Goal: Task Accomplishment & Management: Manage account settings

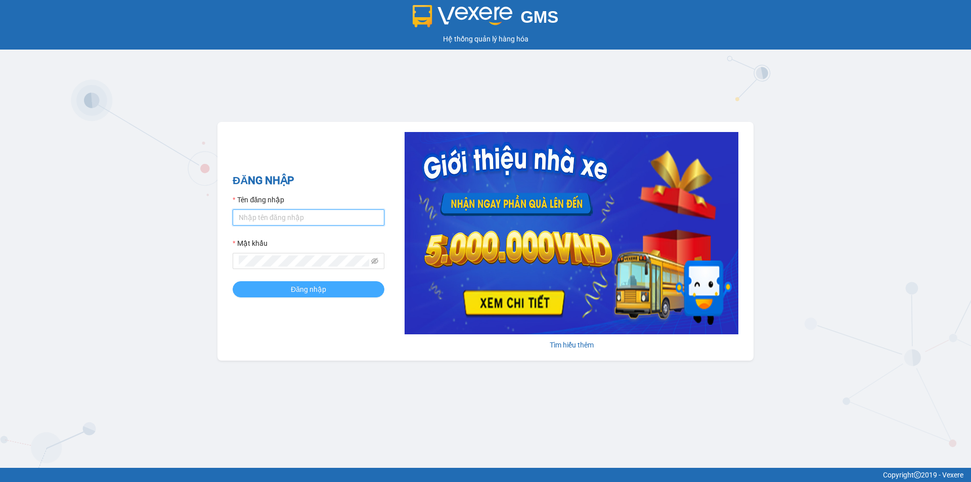
type input "tronghoang.apq"
click at [301, 289] on span "Đăng nhập" at bounding box center [308, 289] width 35 height 11
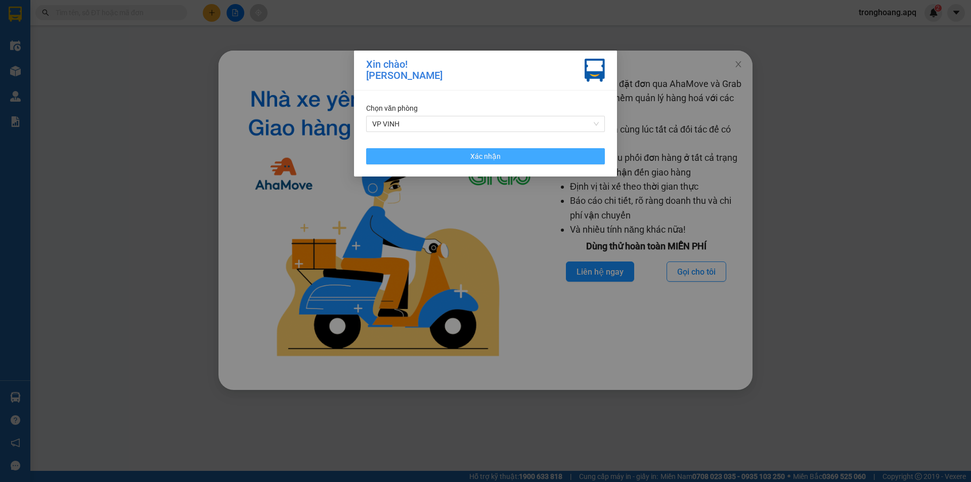
drag, startPoint x: 499, startPoint y: 149, endPoint x: 672, endPoint y: 125, distance: 175.1
click at [498, 151] on button "Xác nhận" at bounding box center [485, 156] width 239 height 16
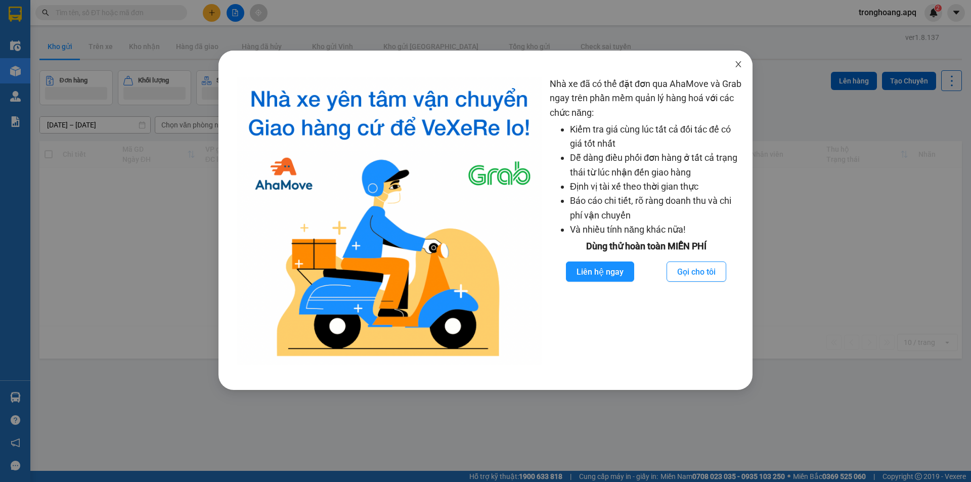
click at [747, 66] on span "Close" at bounding box center [738, 65] width 28 height 28
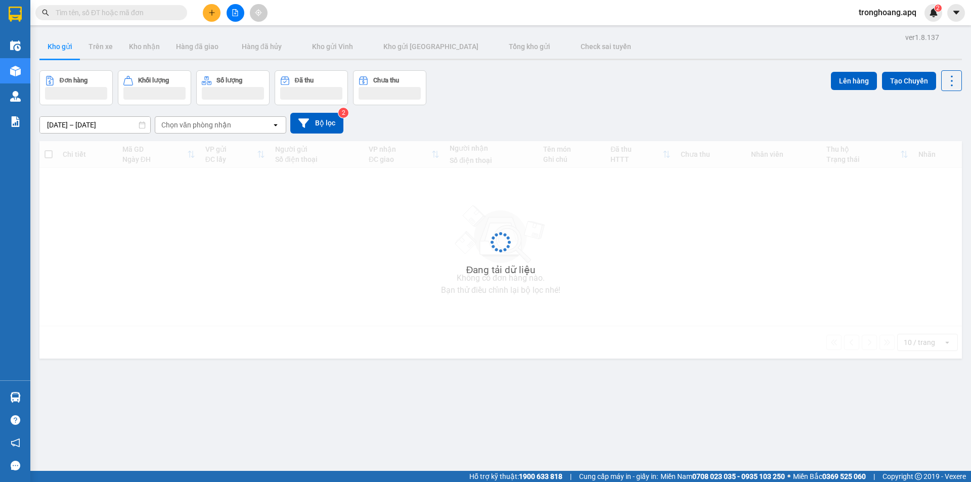
click at [615, 82] on div "Đơn hàng Khối lượng Số lượng Đã thu Chưa thu Lên hàng Tạo Chuyến" at bounding box center [500, 87] width 923 height 35
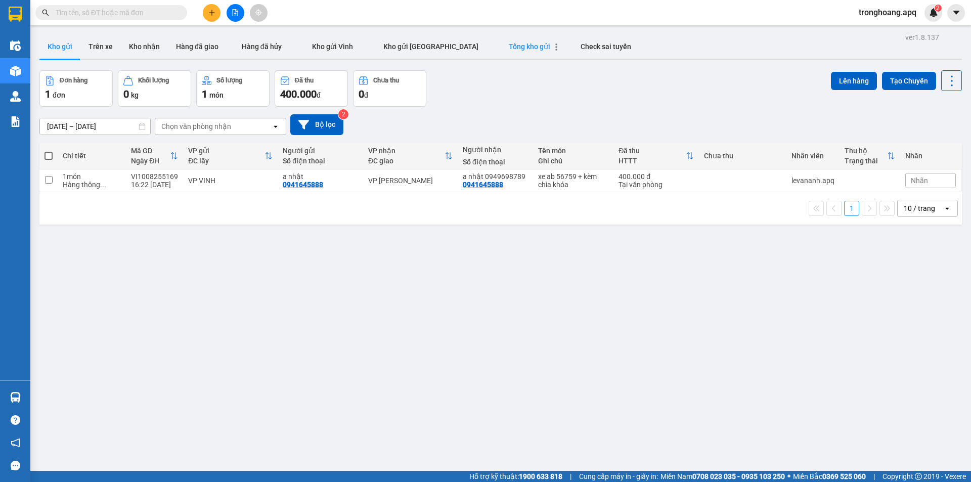
click at [509, 49] on span "Tổng kho gửi" at bounding box center [529, 46] width 41 height 8
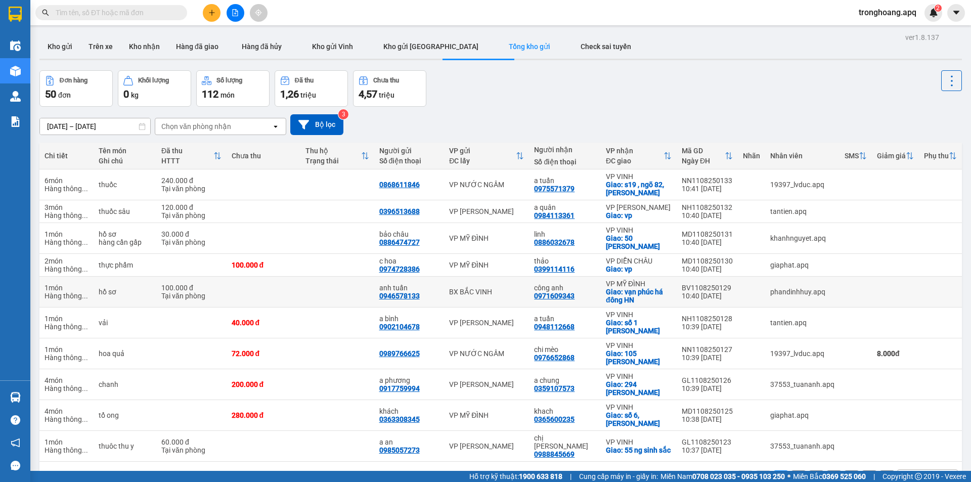
scroll to position [47, 0]
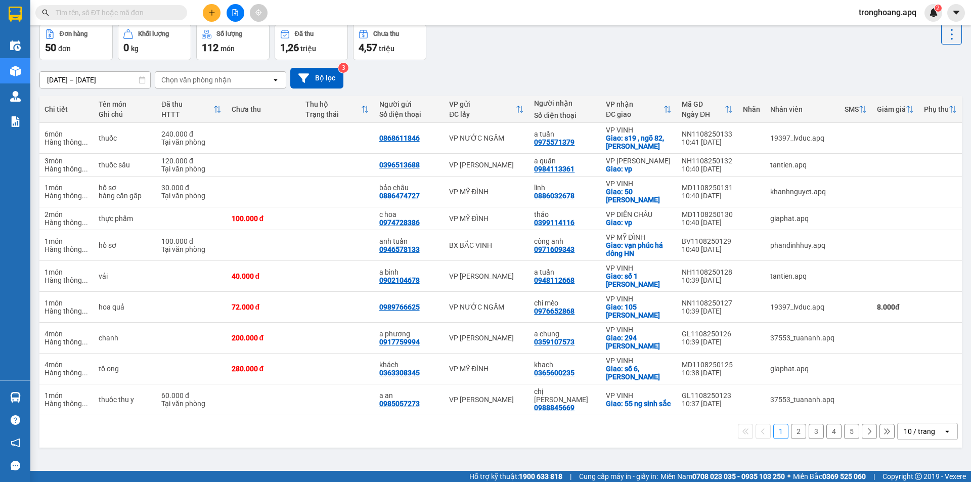
drag, startPoint x: 914, startPoint y: 427, endPoint x: 914, endPoint y: 415, distance: 12.6
click at [914, 426] on div "10 / trang" at bounding box center [919, 431] width 31 height 10
click at [916, 404] on span "100 / trang" at bounding box center [916, 401] width 36 height 10
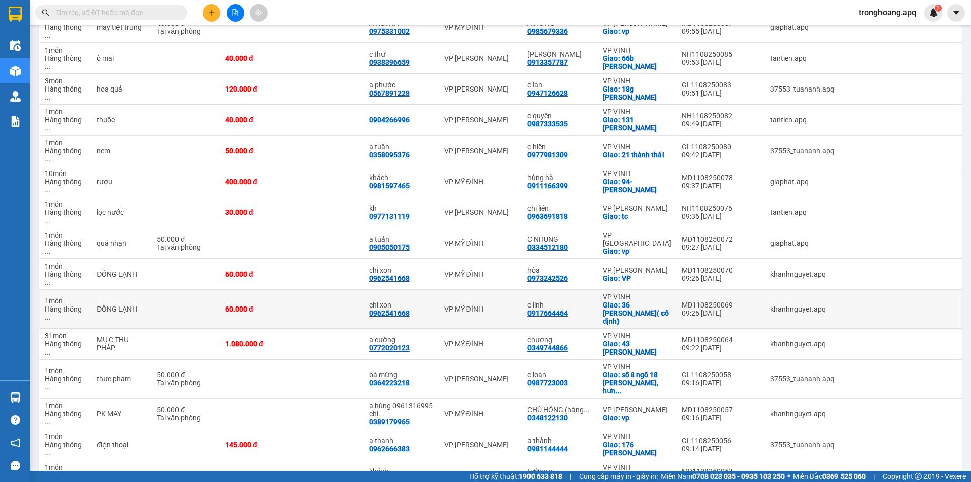
scroll to position [1192, 0]
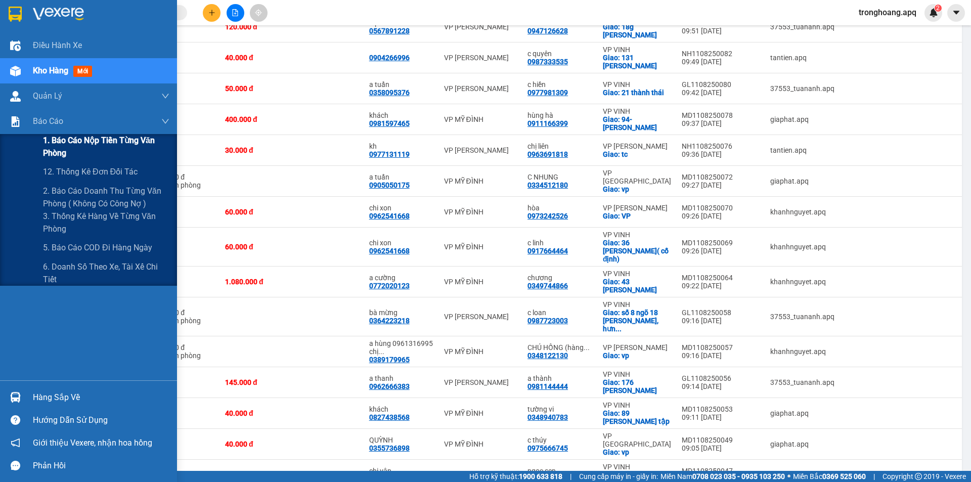
click at [76, 147] on span "1. Báo cáo nộp tiền từng văn phòng" at bounding box center [106, 146] width 126 height 25
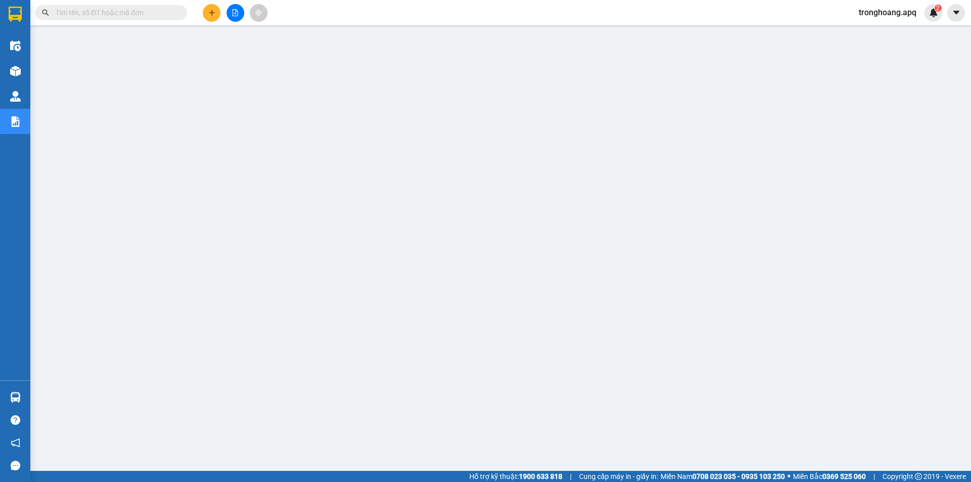
click at [8, 66] on div at bounding box center [16, 71] width 18 height 18
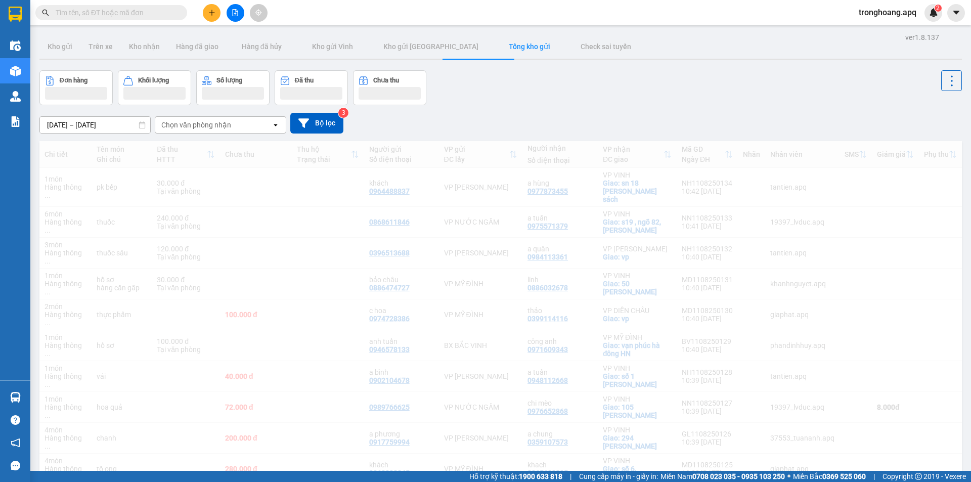
drag, startPoint x: 441, startPoint y: 117, endPoint x: 437, endPoint y: 97, distance: 20.6
click at [444, 113] on div "[DATE] – [DATE] Press the down arrow key to interact with the calendar and sele…" at bounding box center [500, 123] width 923 height 21
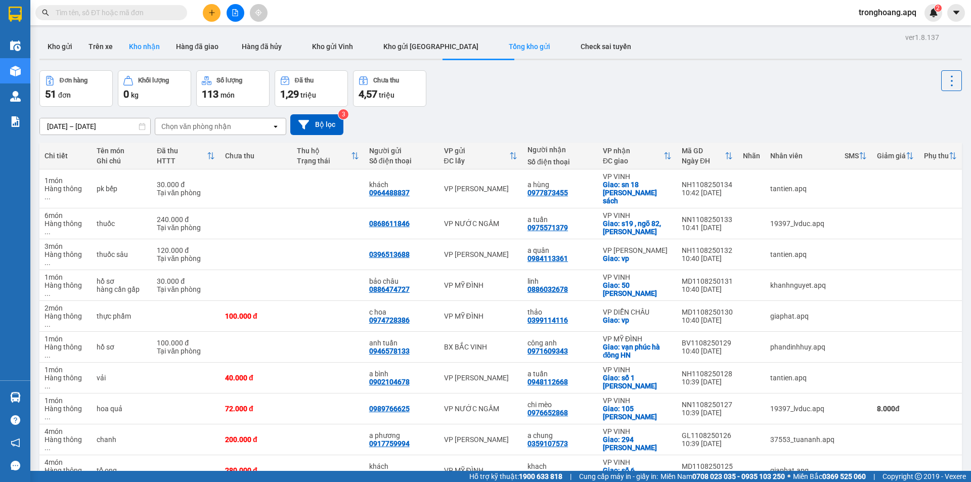
click at [143, 54] on button "Kho nhận" at bounding box center [144, 46] width 47 height 24
type input "[DATE] – [DATE]"
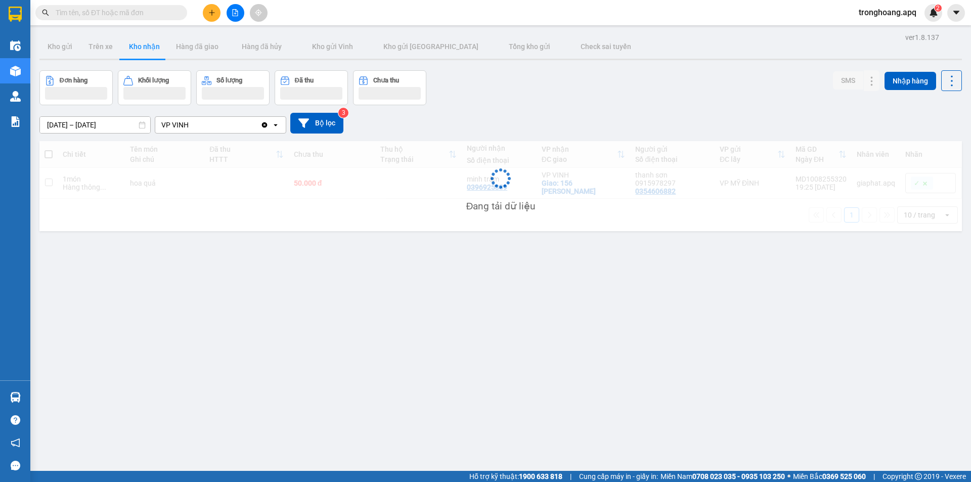
click at [536, 115] on div "[DATE] – [DATE] Press the down arrow key to interact with the calendar and sele…" at bounding box center [500, 123] width 923 height 21
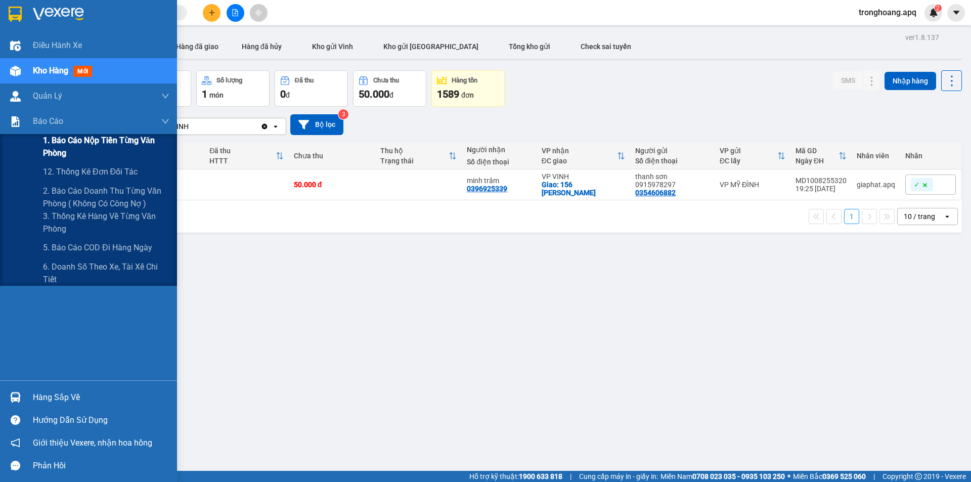
click at [66, 150] on span "1. Báo cáo nộp tiền từng văn phòng" at bounding box center [106, 146] width 126 height 25
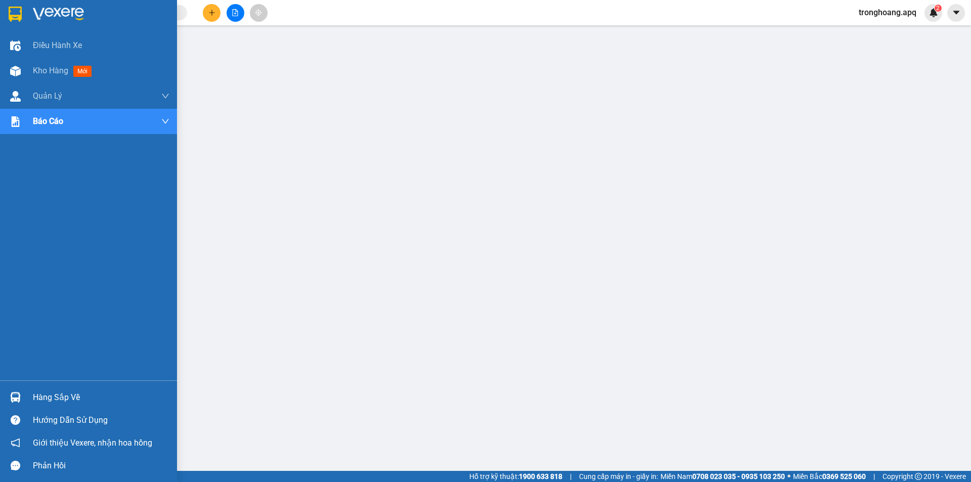
drag, startPoint x: 22, startPoint y: 398, endPoint x: 29, endPoint y: 389, distance: 11.5
click at [25, 395] on div "Hàng sắp về" at bounding box center [88, 397] width 177 height 23
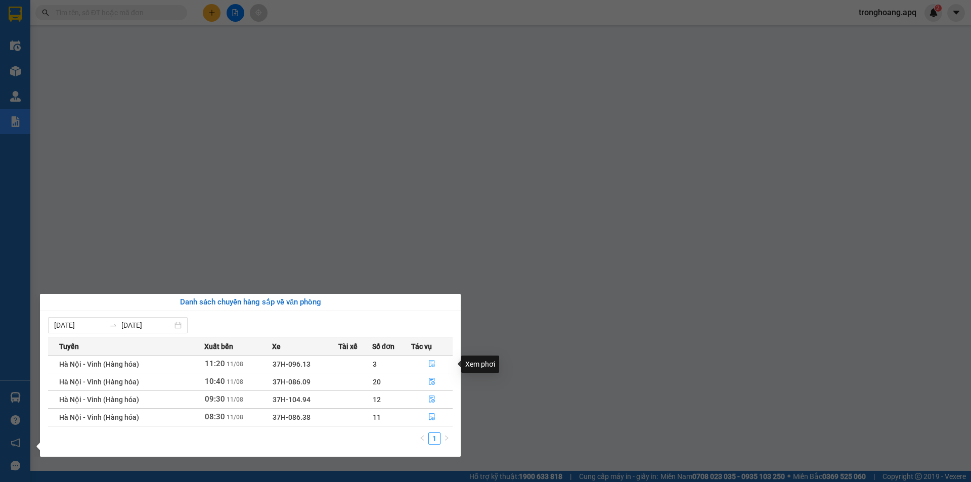
click at [432, 361] on icon "file-done" at bounding box center [431, 363] width 7 height 7
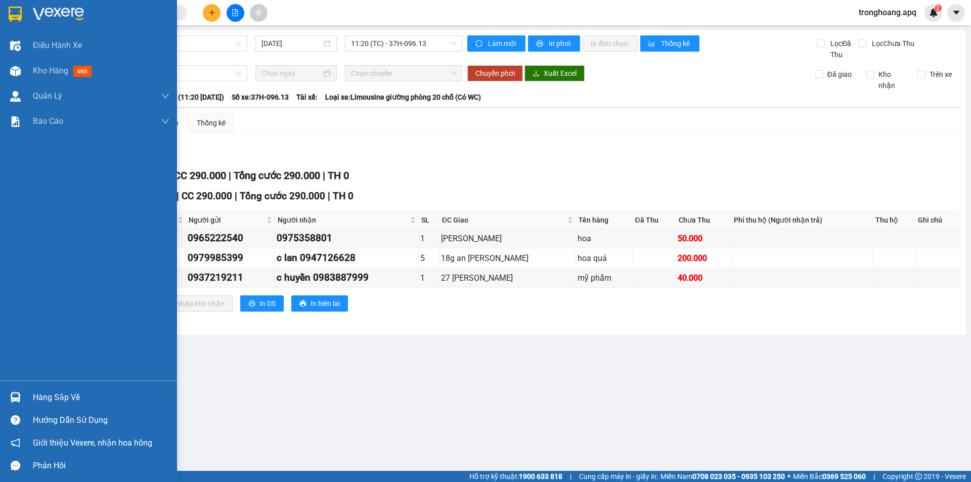
click at [49, 399] on div "Hàng sắp về" at bounding box center [101, 397] width 137 height 15
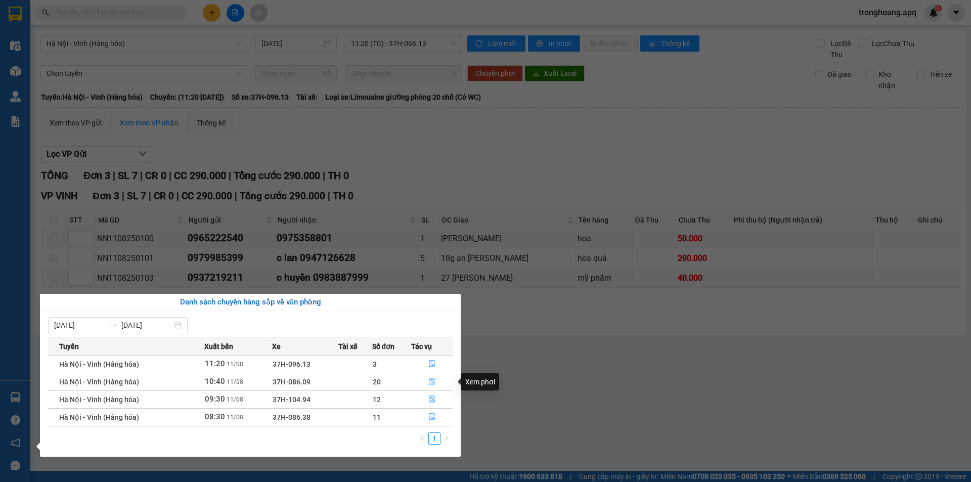
click at [437, 384] on button "button" at bounding box center [432, 382] width 40 height 16
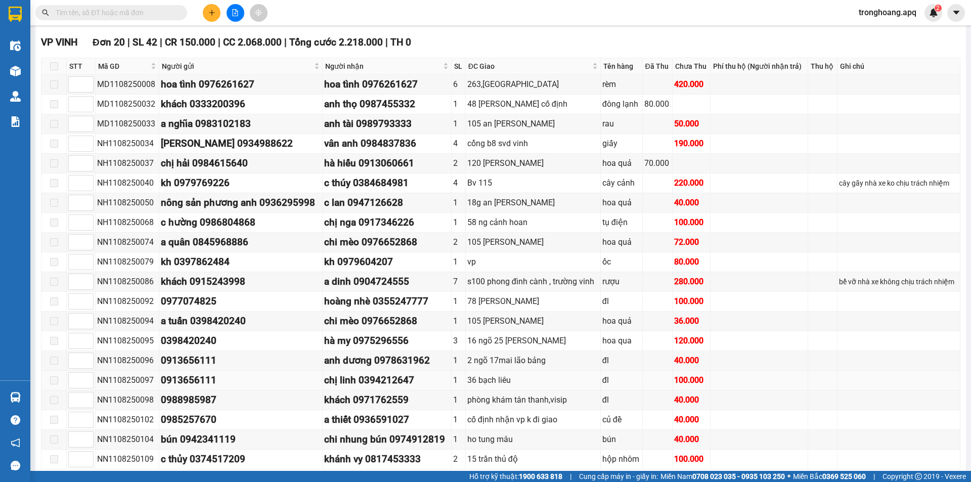
scroll to position [512, 0]
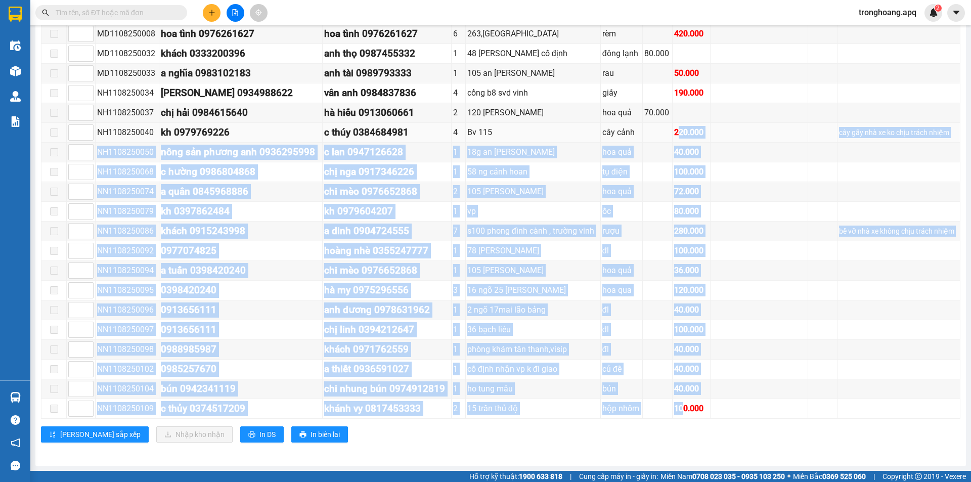
drag, startPoint x: 685, startPoint y: 415, endPoint x: 677, endPoint y: 124, distance: 290.5
click at [677, 124] on tbody "MD1108250008 hoa tình 0976261627 hoa tình 0976261627 6 263,phong đình cảng rèm …" at bounding box center [500, 221] width 919 height 395
click at [674, 243] on td "100.000" at bounding box center [692, 251] width 38 height 20
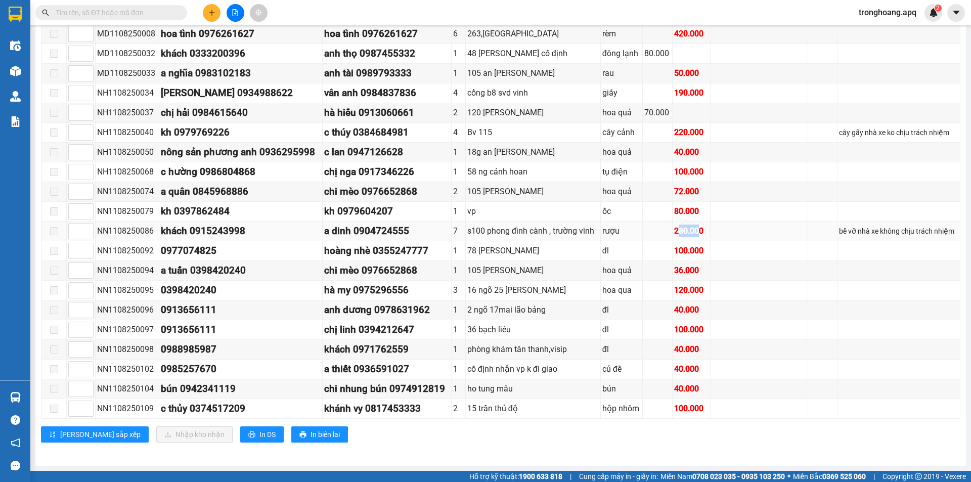
drag, startPoint x: 673, startPoint y: 231, endPoint x: 698, endPoint y: 232, distance: 24.8
click at [698, 232] on div "280.000" at bounding box center [691, 231] width 35 height 13
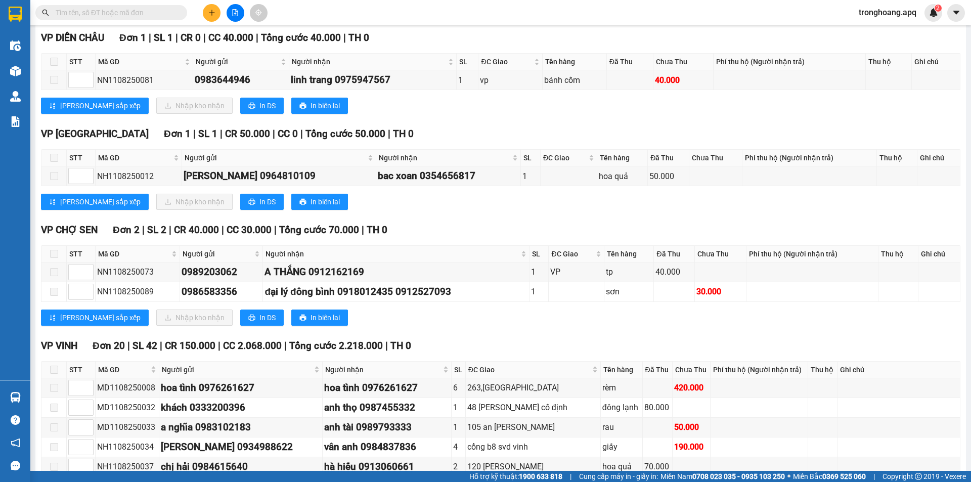
scroll to position [0, 0]
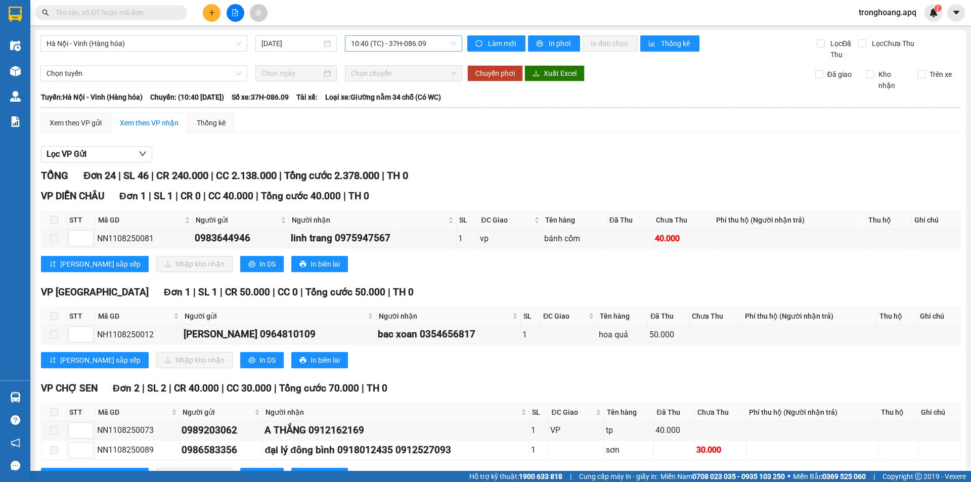
click at [369, 42] on span "10:40 (TC) - 37H-086.09" at bounding box center [403, 43] width 105 height 15
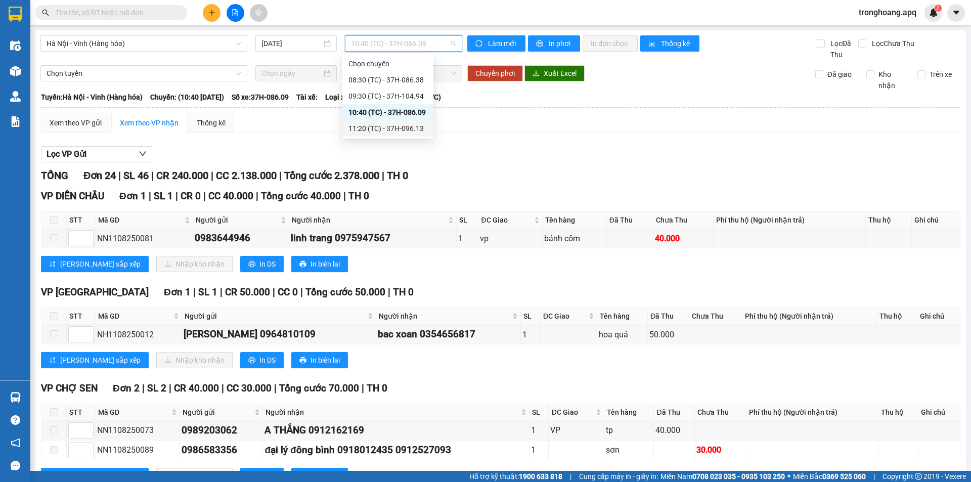
click at [362, 125] on div "11:20 (TC) - 37H-096.13" at bounding box center [388, 128] width 79 height 11
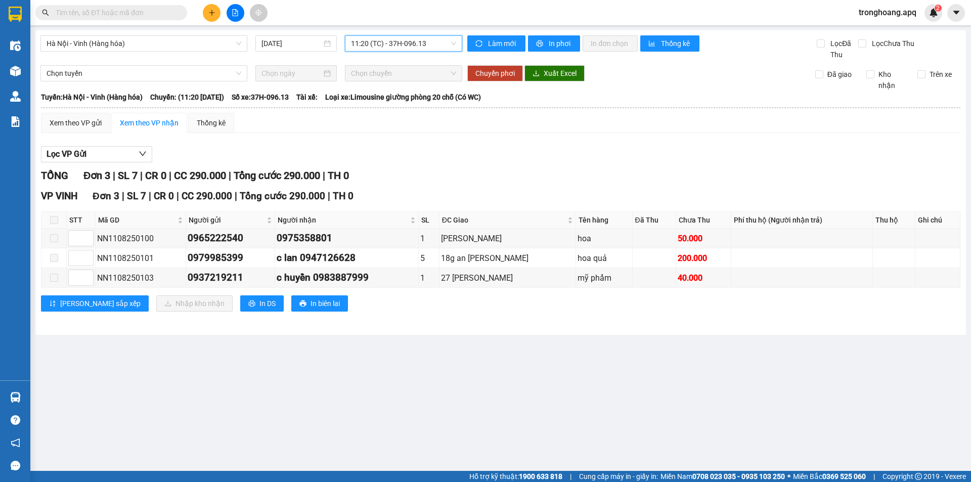
click at [382, 41] on span "11:20 (TC) - 37H-096.13" at bounding box center [403, 43] width 105 height 15
click at [394, 96] on div "09:30 (TC) - 37H-104.94" at bounding box center [390, 96] width 79 height 11
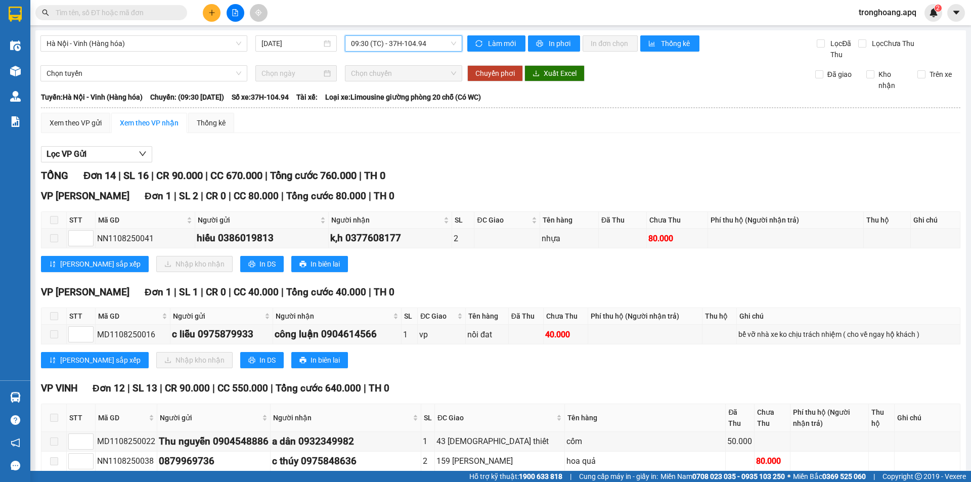
drag, startPoint x: 378, startPoint y: 36, endPoint x: 382, endPoint y: 45, distance: 9.3
click at [379, 35] on div "09:30 (TC) - 37H-104.94" at bounding box center [403, 43] width 117 height 16
click at [393, 78] on div "08:30 (TC) - 37H-086.38" at bounding box center [388, 79] width 79 height 11
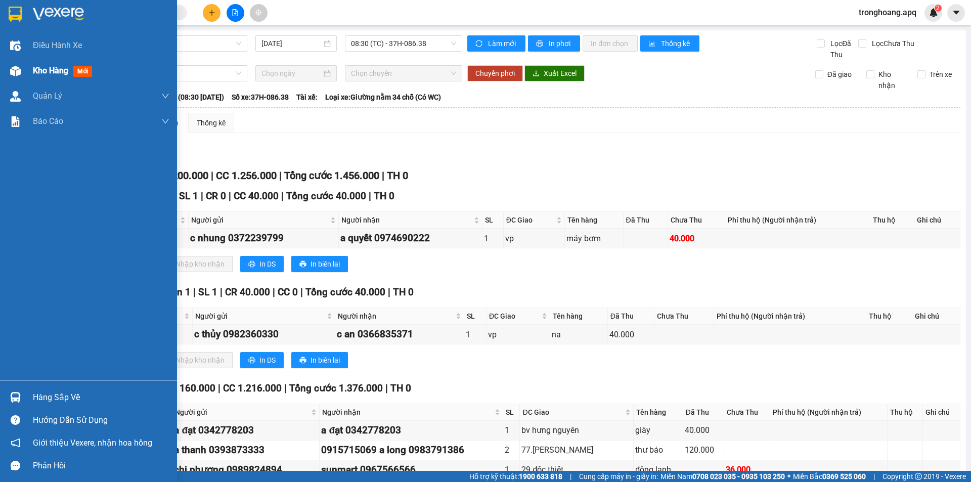
click at [16, 74] on img at bounding box center [15, 71] width 11 height 11
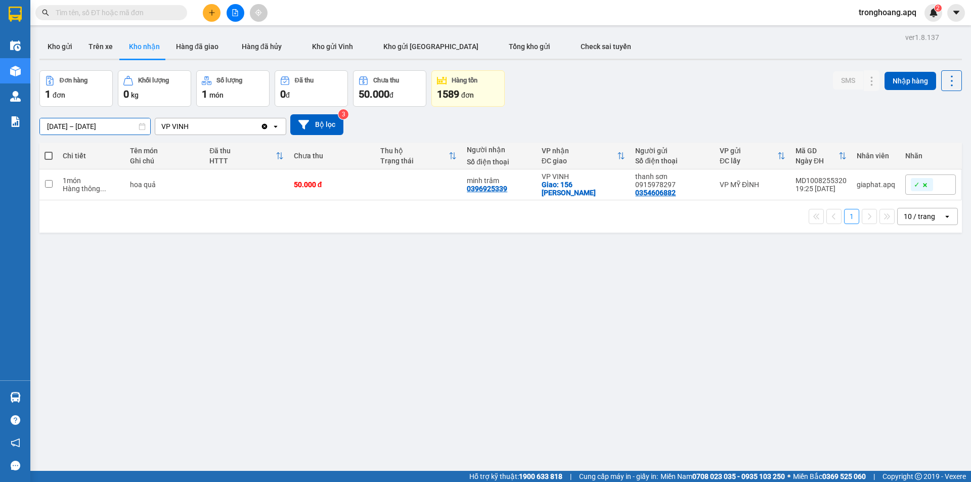
click at [95, 128] on input "[DATE] – [DATE]" at bounding box center [95, 126] width 110 height 16
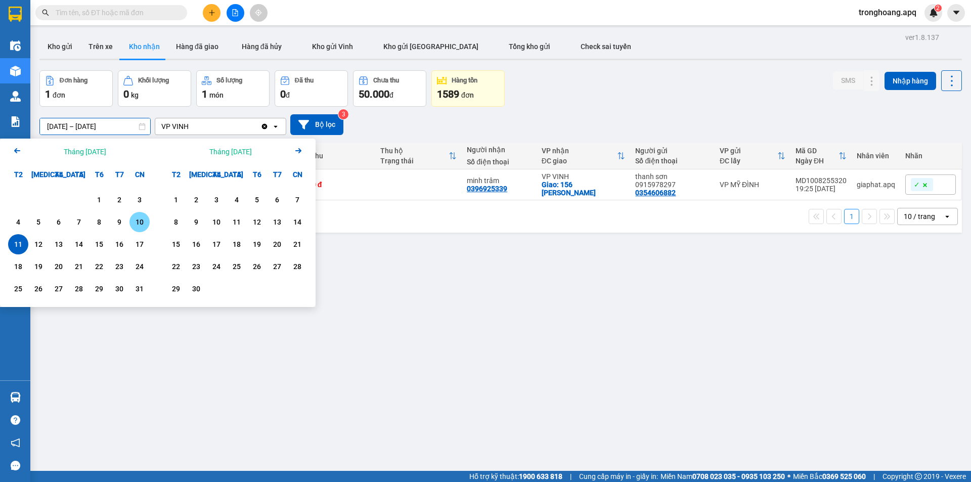
drag, startPoint x: 145, startPoint y: 221, endPoint x: 76, endPoint y: 230, distance: 69.5
click at [144, 221] on div "10" at bounding box center [140, 222] width 14 height 12
click at [16, 245] on div "11" at bounding box center [18, 244] width 14 height 12
type input "[DATE] – [DATE]"
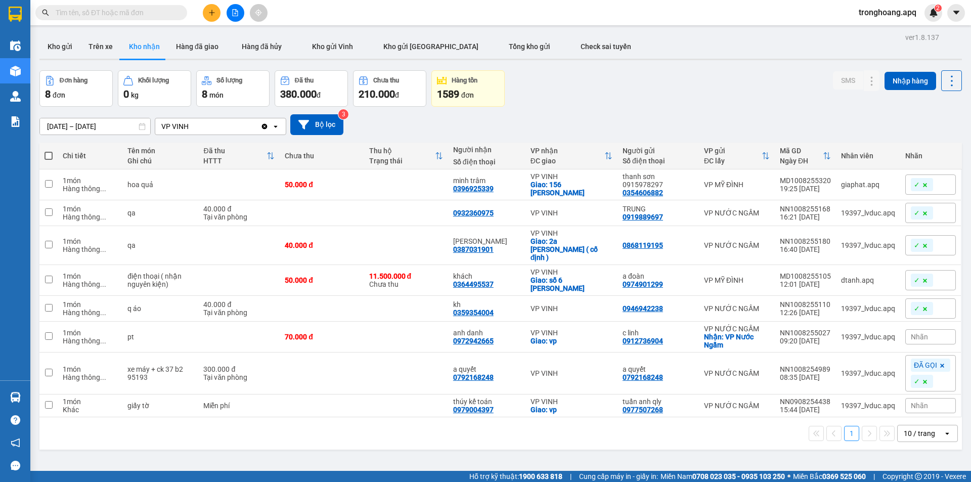
click at [597, 111] on div "[DATE] – [DATE] Press the down arrow key to interact with the calendar and sele…" at bounding box center [500, 125] width 923 height 36
click at [848, 333] on icon at bounding box center [851, 336] width 7 height 7
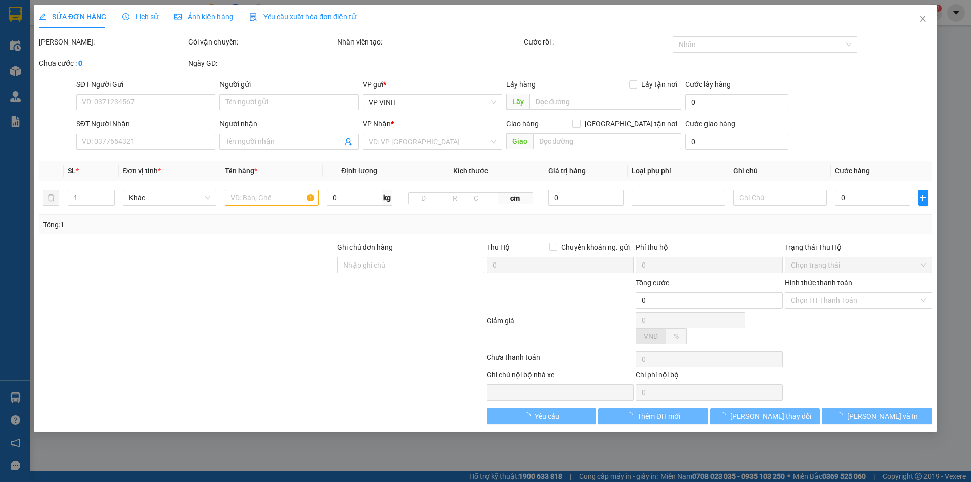
type input "0912736904"
type input "c linh"
checkbox input "true"
type input "VP Nước Ngầm"
type input "0972942665"
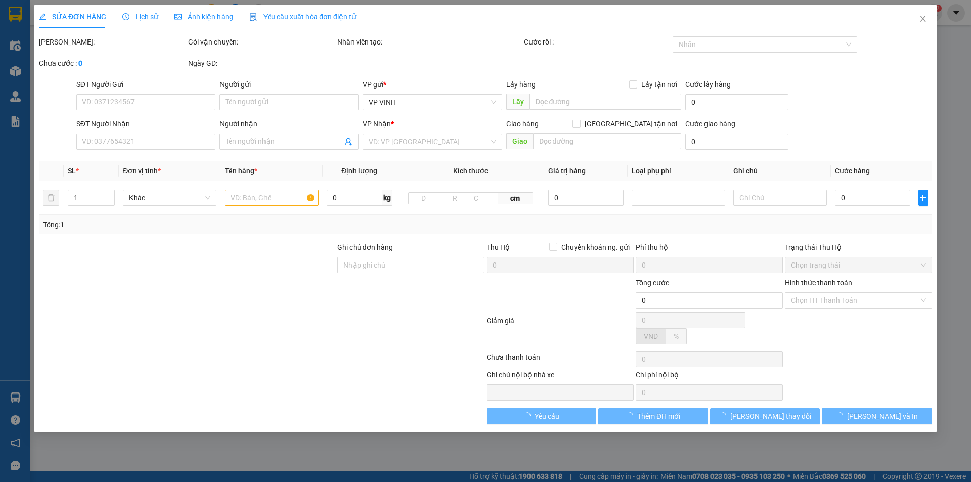
type input "anh danh"
checkbox input "true"
type input "vp"
type input "70.000"
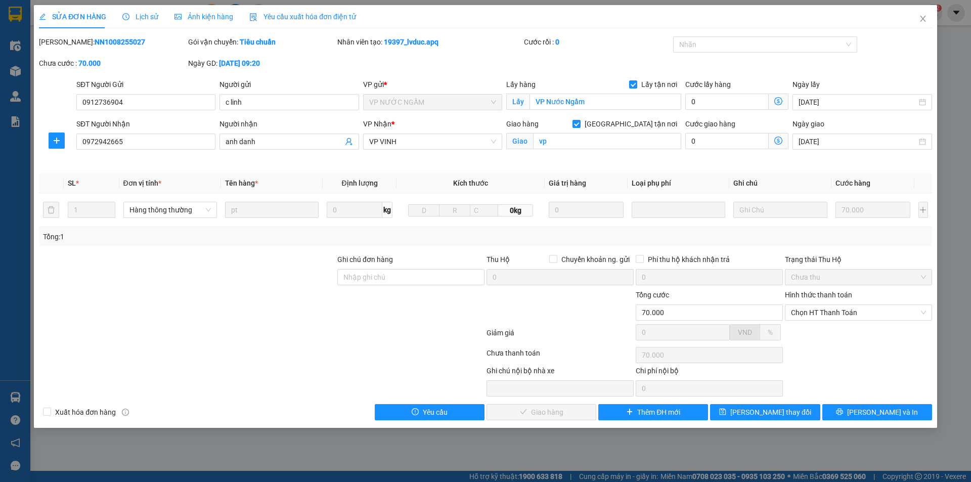
drag, startPoint x: 133, startPoint y: 7, endPoint x: 153, endPoint y: 20, distance: 24.6
click at [134, 9] on div "Lịch sử" at bounding box center [140, 16] width 36 height 23
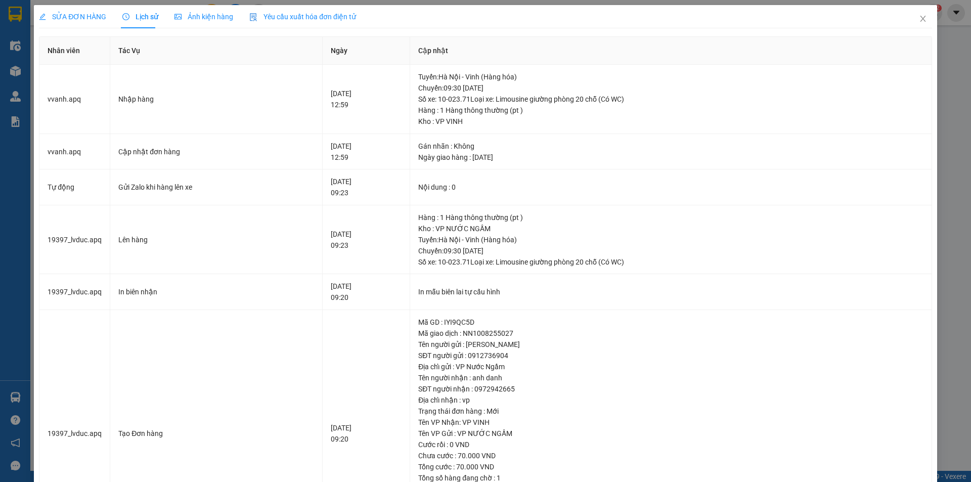
click at [70, 15] on span "SỬA ĐƠN HÀNG" at bounding box center [72, 17] width 67 height 8
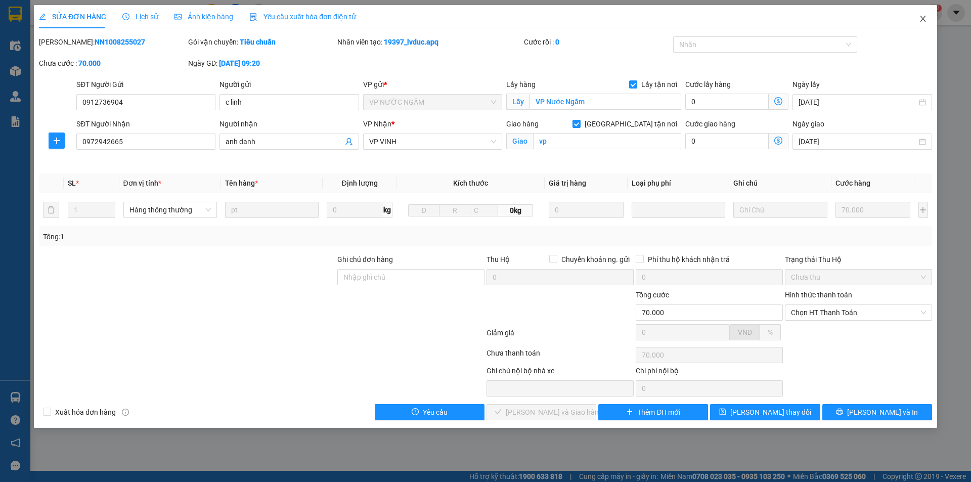
click at [921, 20] on icon "close" at bounding box center [923, 19] width 8 height 8
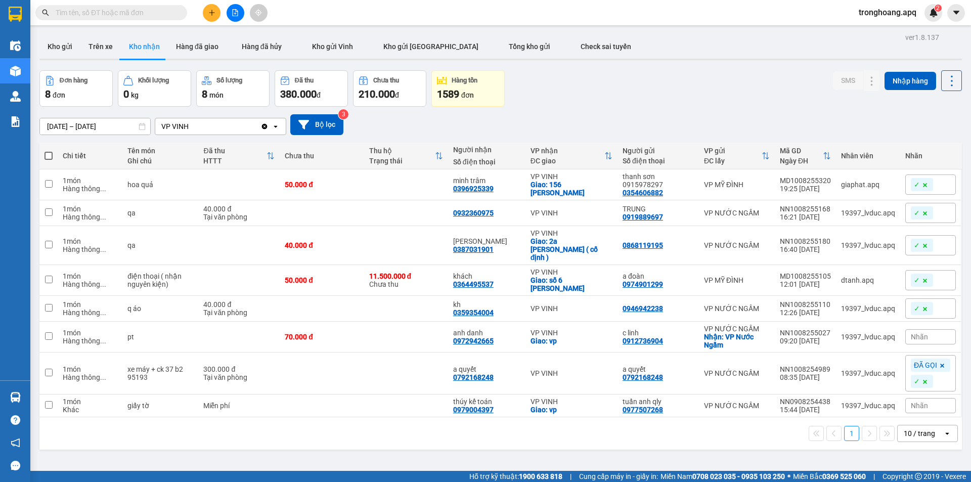
click at [633, 107] on div "[DATE] – [DATE] Press the down arrow key to interact with the calendar and sele…" at bounding box center [500, 125] width 923 height 36
